Goal: Check status: Check status

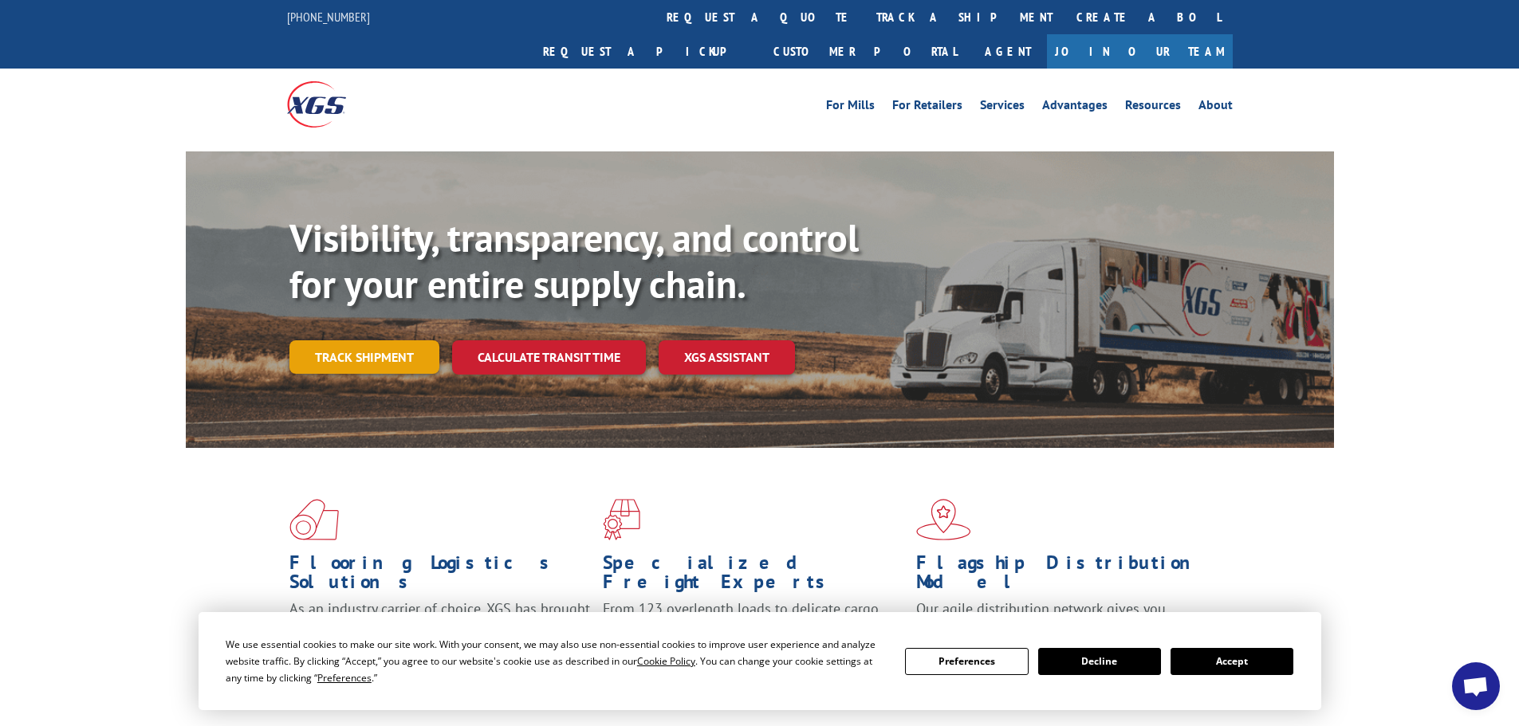
click at [317, 340] on link "Track shipment" at bounding box center [364, 356] width 150 height 33
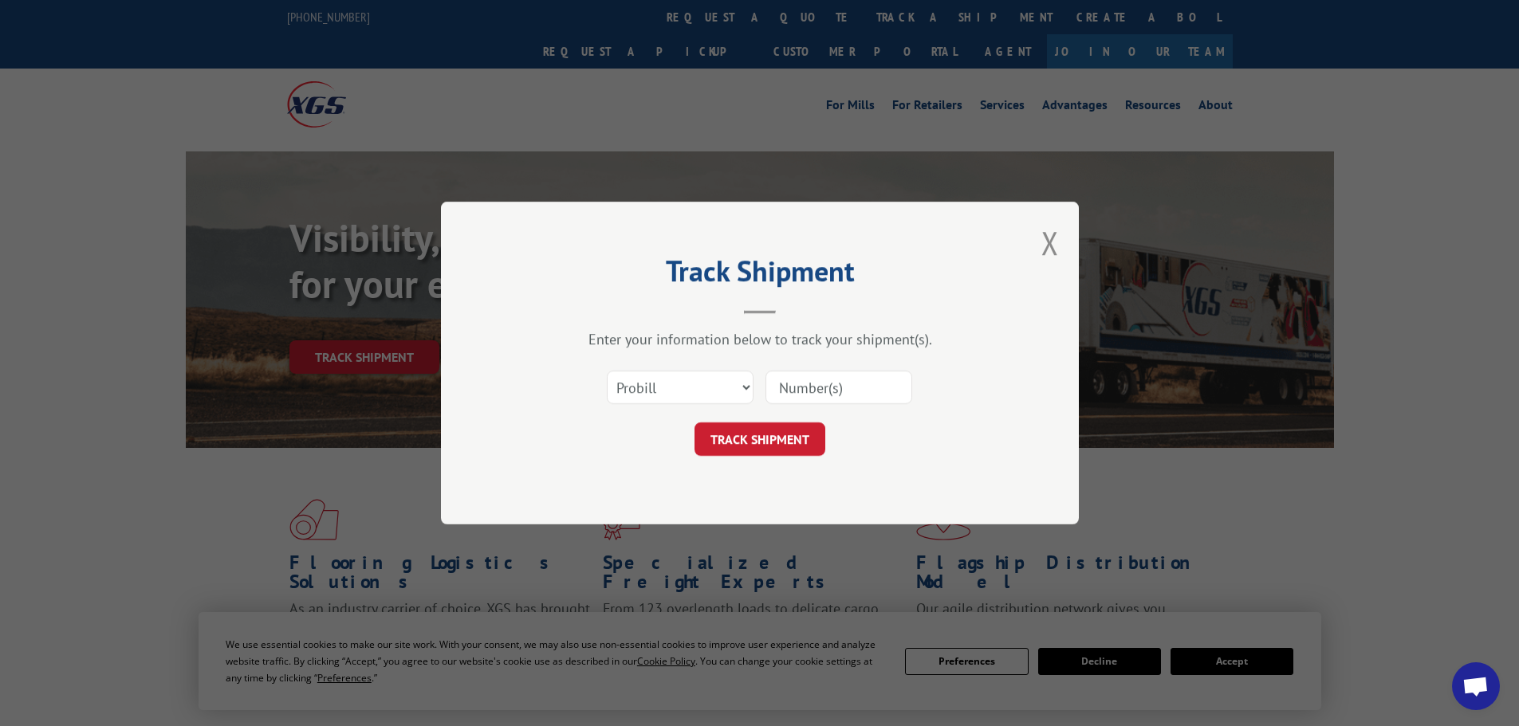
click at [843, 389] on input at bounding box center [838, 387] width 147 height 33
paste input "16657779"
type input "16657779"
click at [747, 449] on button "TRACK SHIPMENT" at bounding box center [759, 438] width 131 height 33
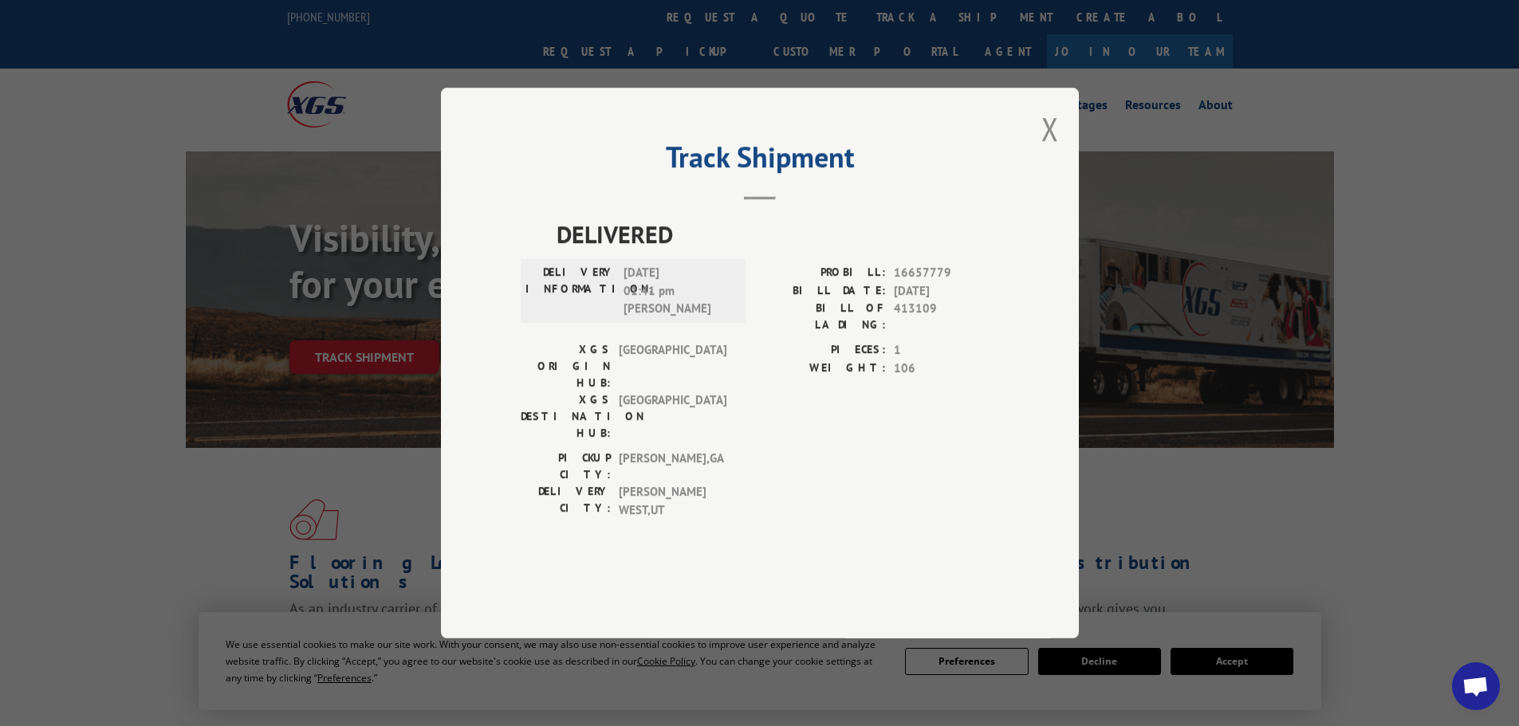
click at [179, 271] on div "Track Shipment DELIVERED DELIVERY INFORMATION: [DATE] 01:41 pm [PERSON_NAME]: 1…" at bounding box center [759, 363] width 1519 height 726
click at [1035, 175] on div "Track Shipment DELIVERED DELIVERY INFORMATION: [DATE] 01:41 pm [PERSON_NAME]: 1…" at bounding box center [760, 363] width 638 height 551
click at [1040, 175] on div "Track Shipment DELIVERED DELIVERY INFORMATION: [DATE] 01:41 pm [PERSON_NAME]: 1…" at bounding box center [760, 363] width 638 height 551
drag, startPoint x: 1042, startPoint y: 175, endPoint x: 1054, endPoint y: 179, distance: 12.9
click at [1046, 150] on button "Close modal" at bounding box center [1050, 129] width 18 height 42
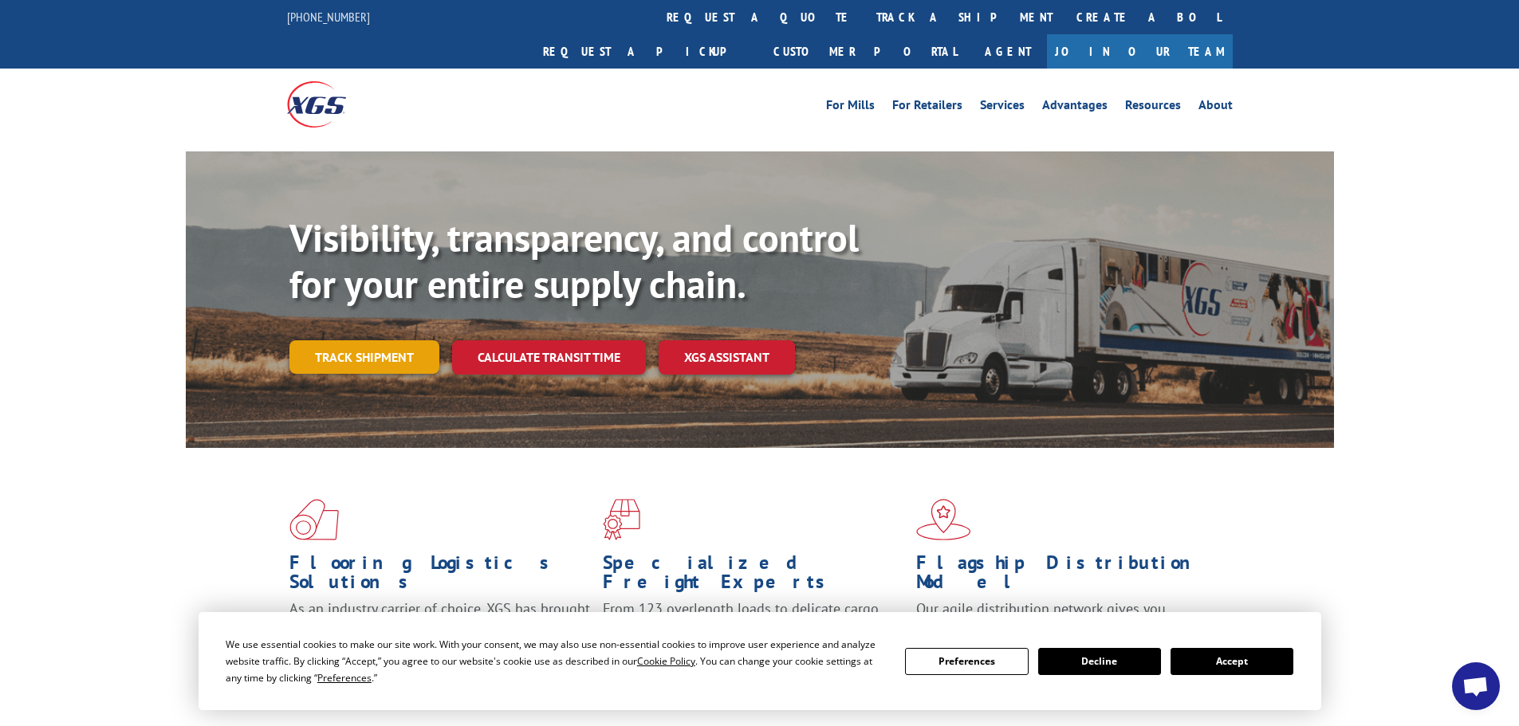
click at [348, 340] on link "Track shipment" at bounding box center [364, 356] width 150 height 33
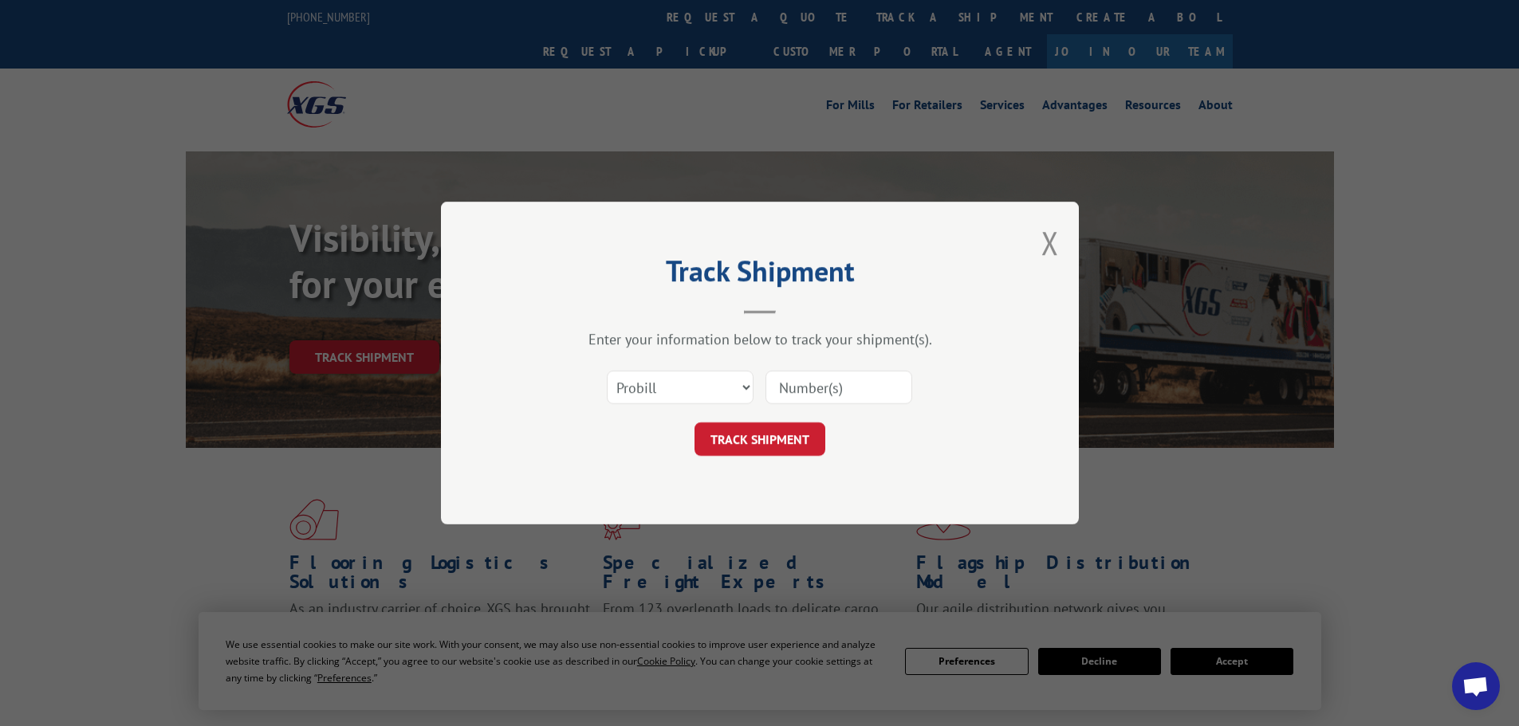
click at [878, 367] on div "Select category... Probill BOL PO" at bounding box center [760, 387] width 478 height 53
click at [882, 380] on input at bounding box center [838, 387] width 147 height 33
paste input "2843249"
type input "2843249"
click at [751, 452] on button "TRACK SHIPMENT" at bounding box center [759, 438] width 131 height 33
